Goal: Task Accomplishment & Management: Use online tool/utility

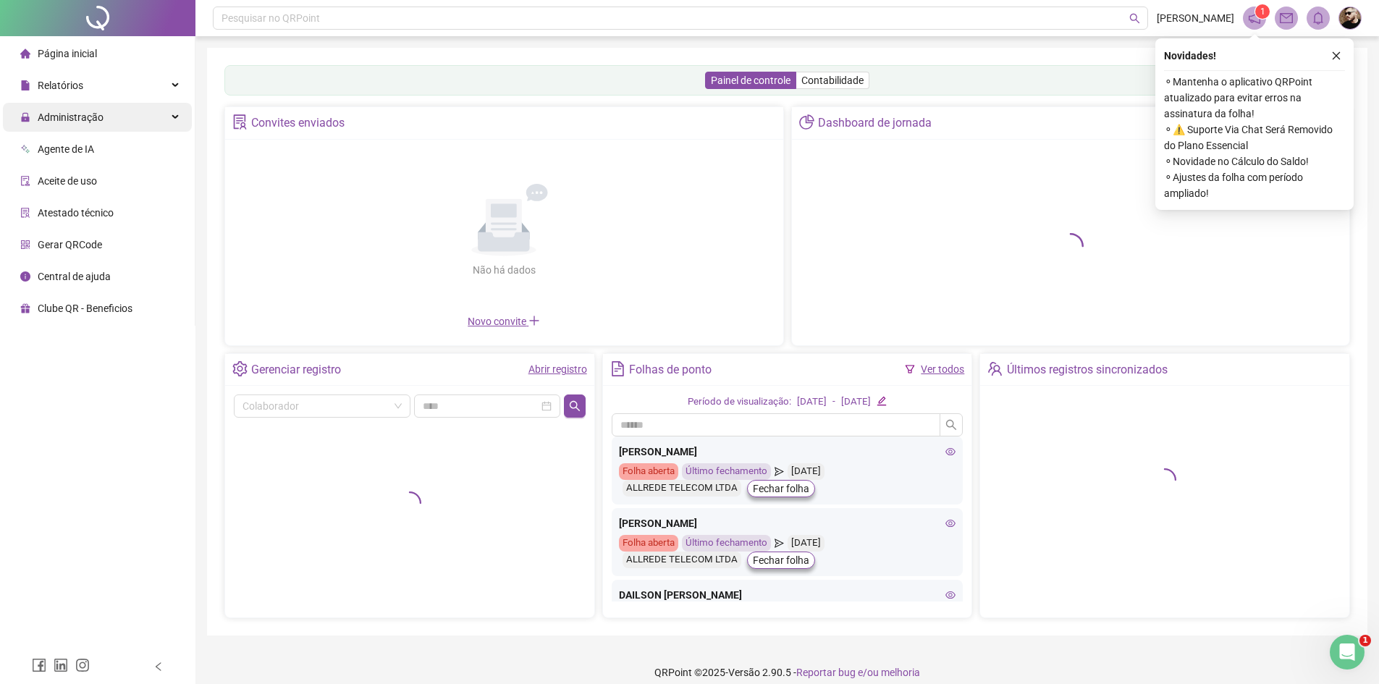
click at [69, 106] on span "Administração" at bounding box center [61, 117] width 83 height 29
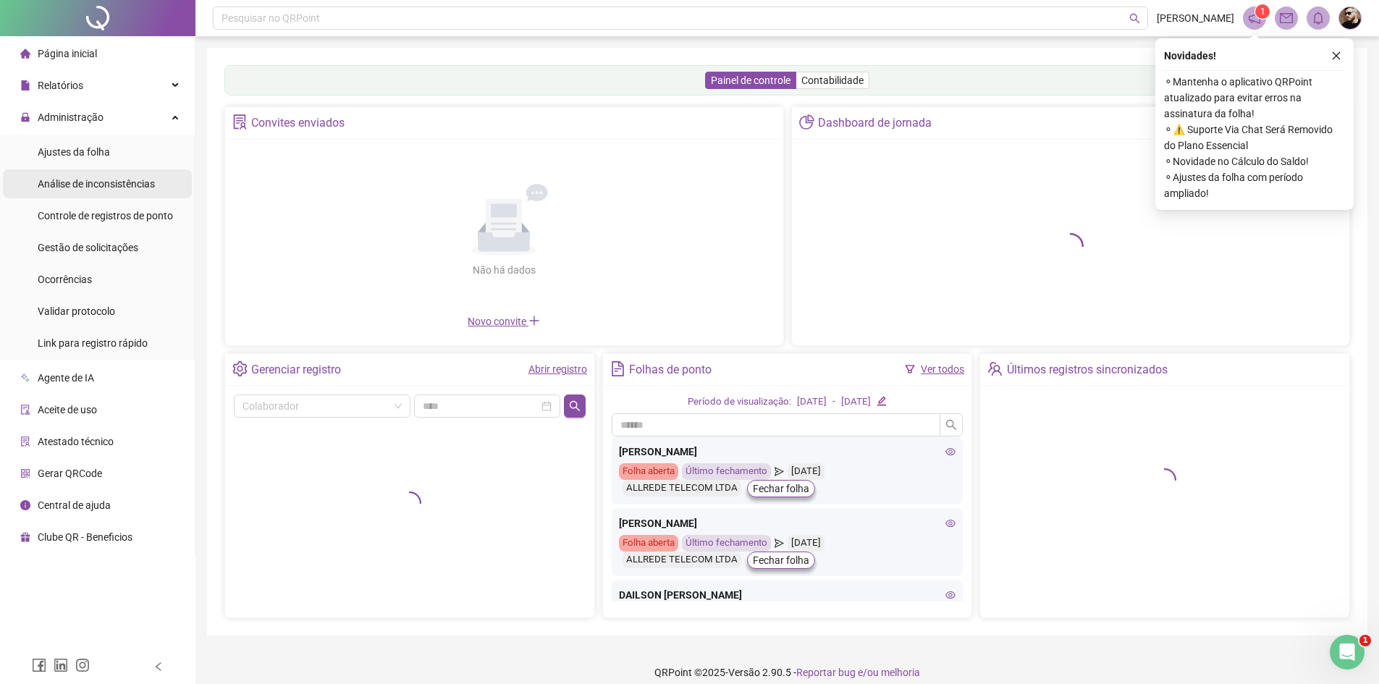
drag, startPoint x: 73, startPoint y: 153, endPoint x: 148, endPoint y: 196, distance: 86.6
click at [73, 154] on span "Ajustes da folha" at bounding box center [74, 152] width 72 height 12
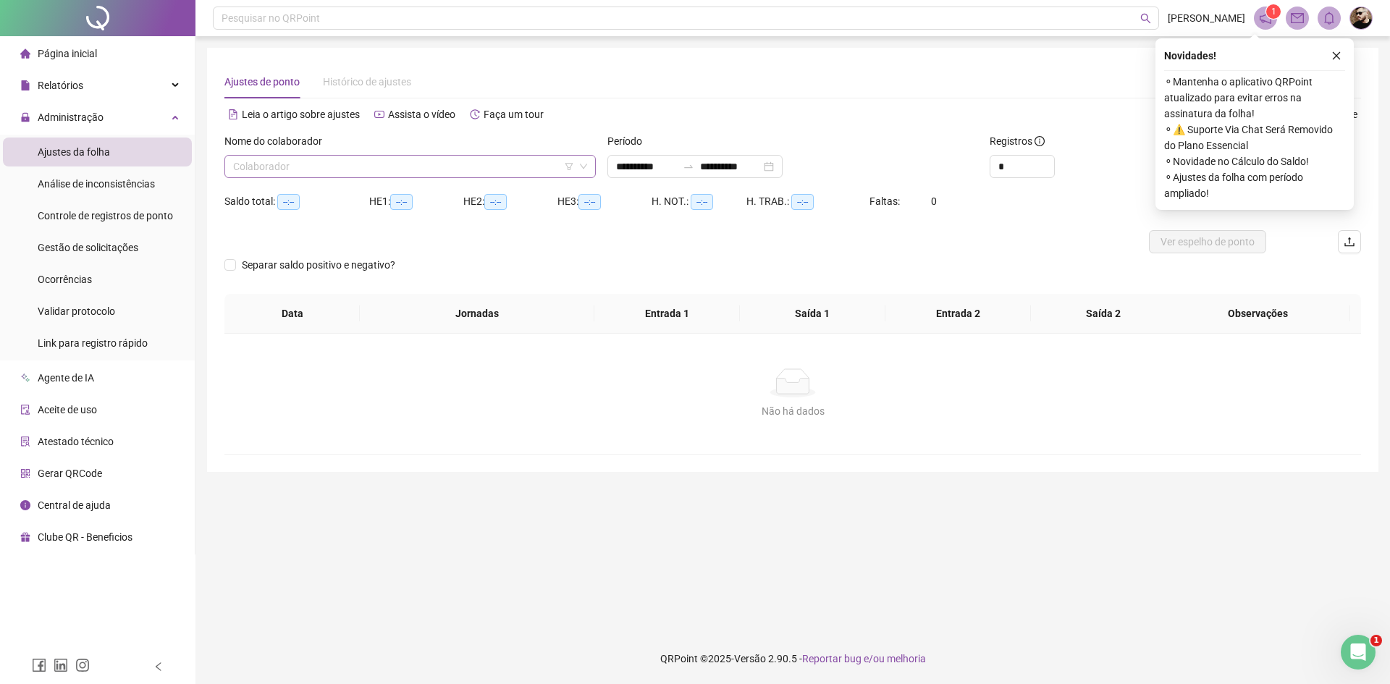
type input "**********"
click at [460, 167] on input "search" at bounding box center [403, 167] width 341 height 22
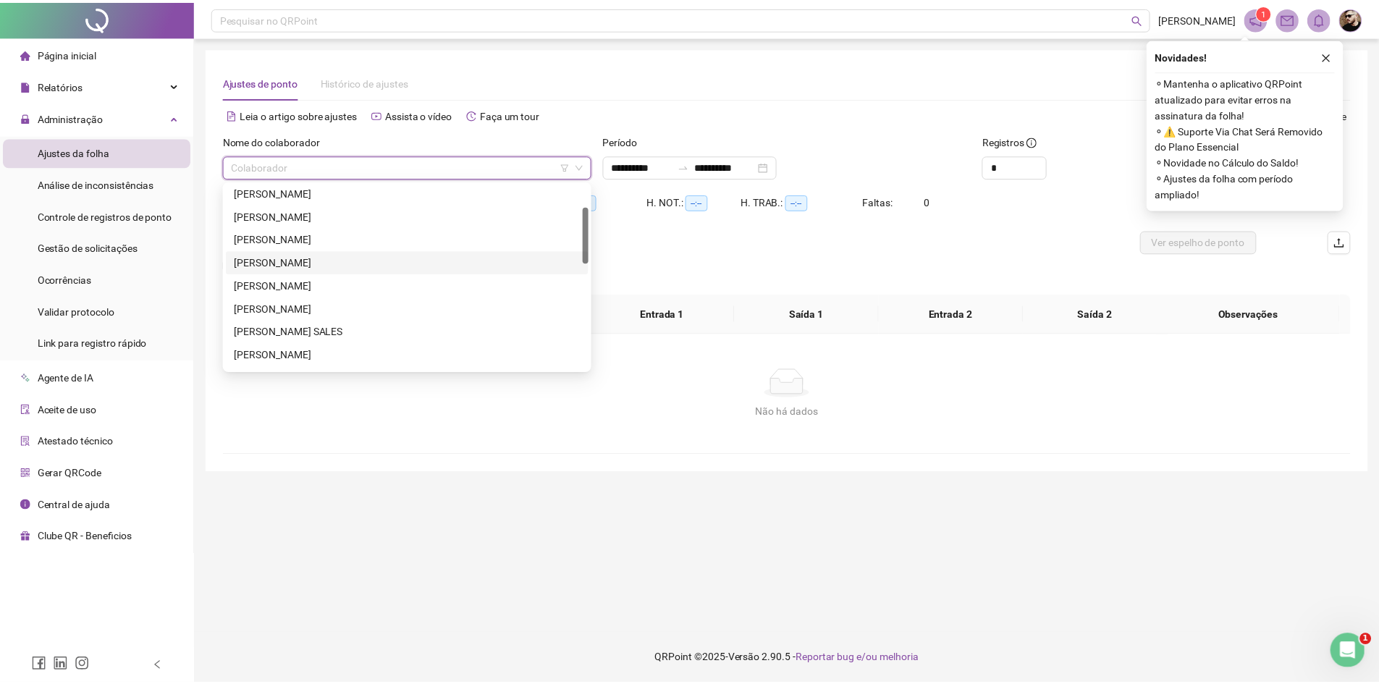
scroll to position [145, 0]
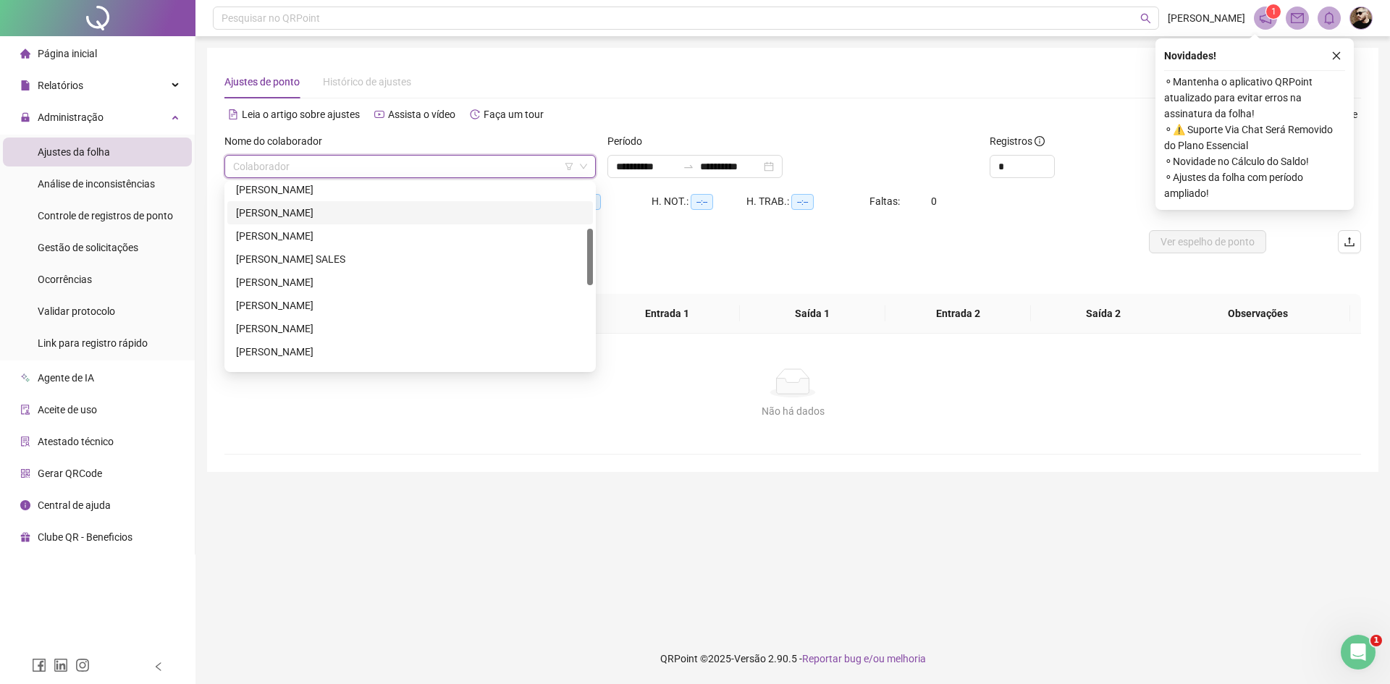
click at [295, 224] on div "[PERSON_NAME]" at bounding box center [410, 212] width 366 height 23
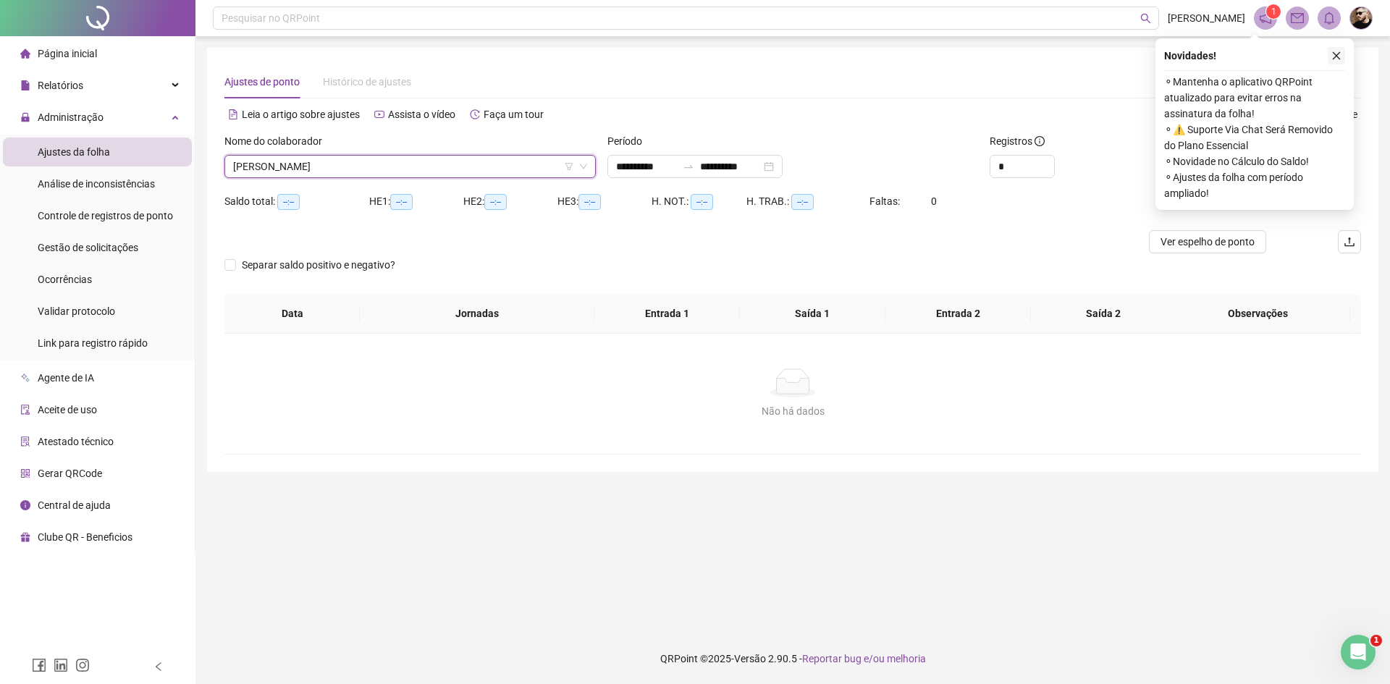
click at [1339, 56] on icon "close" at bounding box center [1336, 56] width 10 height 10
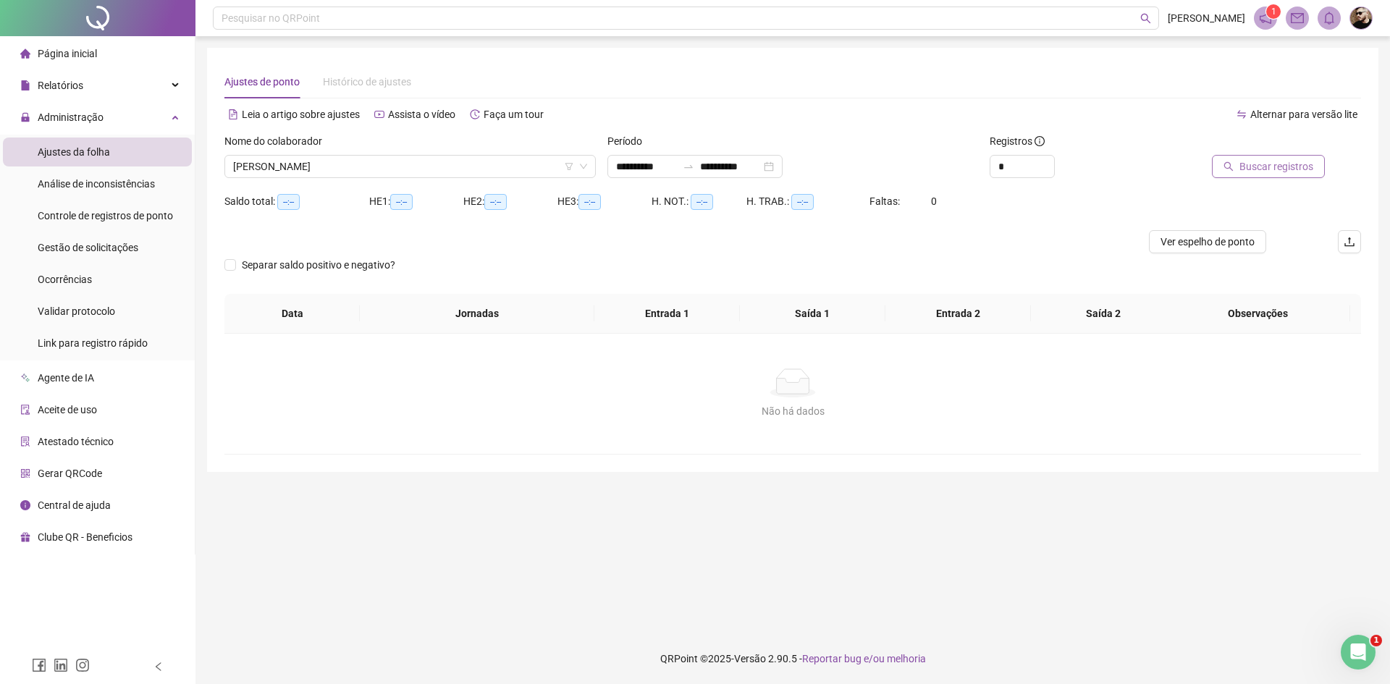
click at [1283, 167] on span "Buscar registros" at bounding box center [1277, 167] width 74 height 16
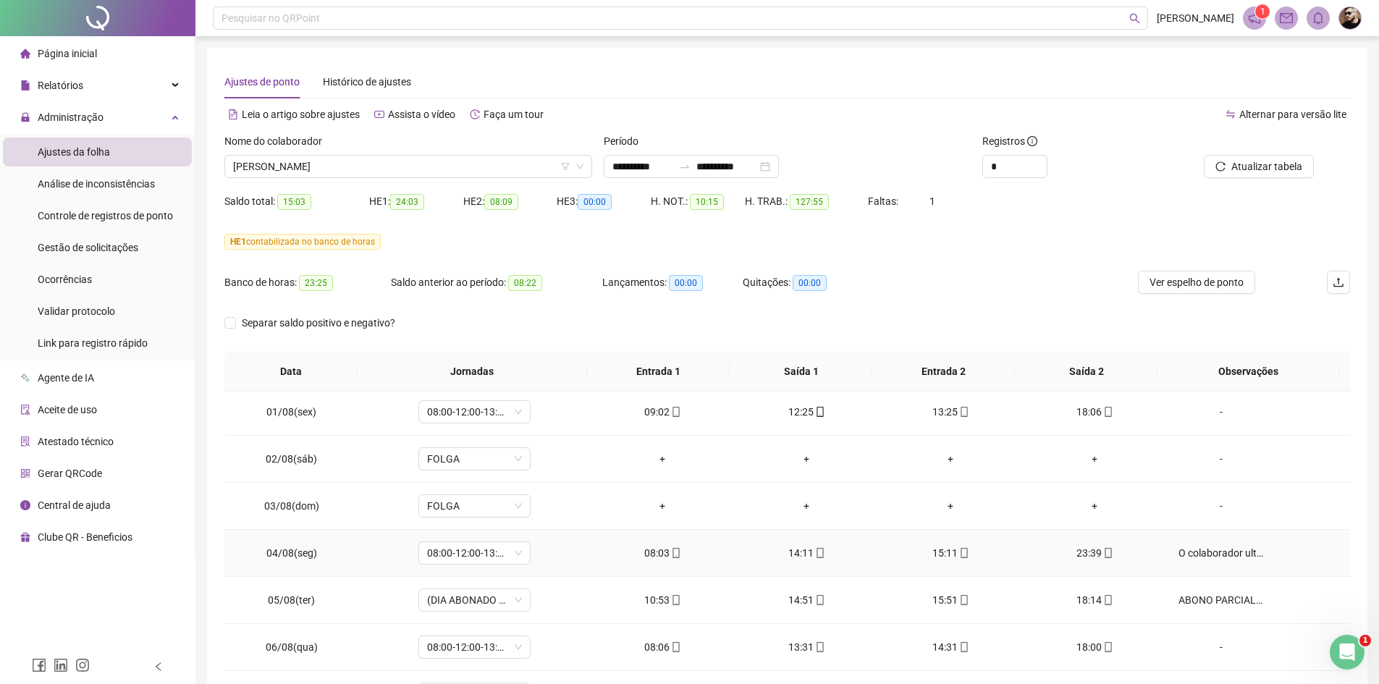
scroll to position [0, 0]
